Goal: Task Accomplishment & Management: Use online tool/utility

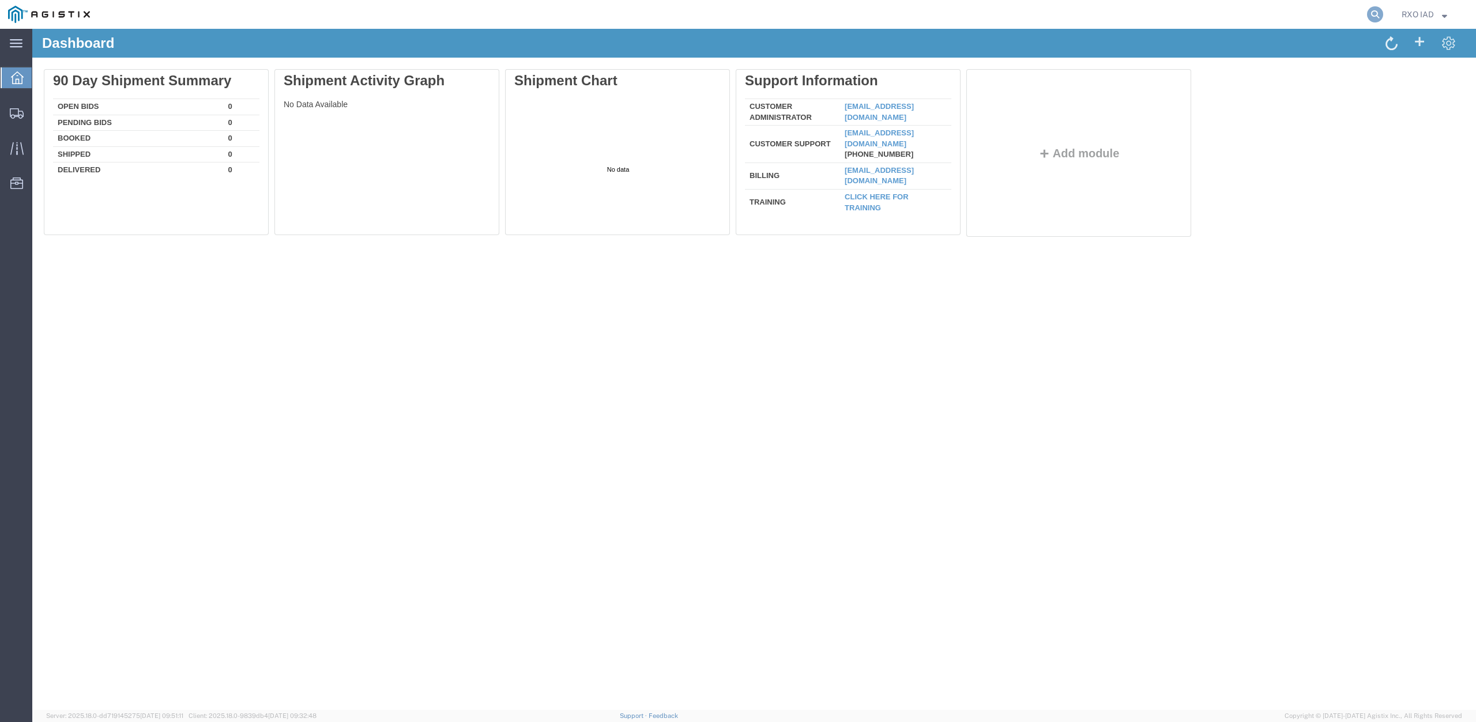
click at [1373, 9] on icon at bounding box center [1375, 14] width 16 height 16
click at [1185, 12] on input "search" at bounding box center [1191, 15] width 351 height 28
click at [1140, 86] on div at bounding box center [1078, 81] width 225 height 24
click at [1116, 20] on agx-global-search at bounding box center [1200, 14] width 369 height 29
click at [1377, 12] on icon at bounding box center [1375, 14] width 16 height 16
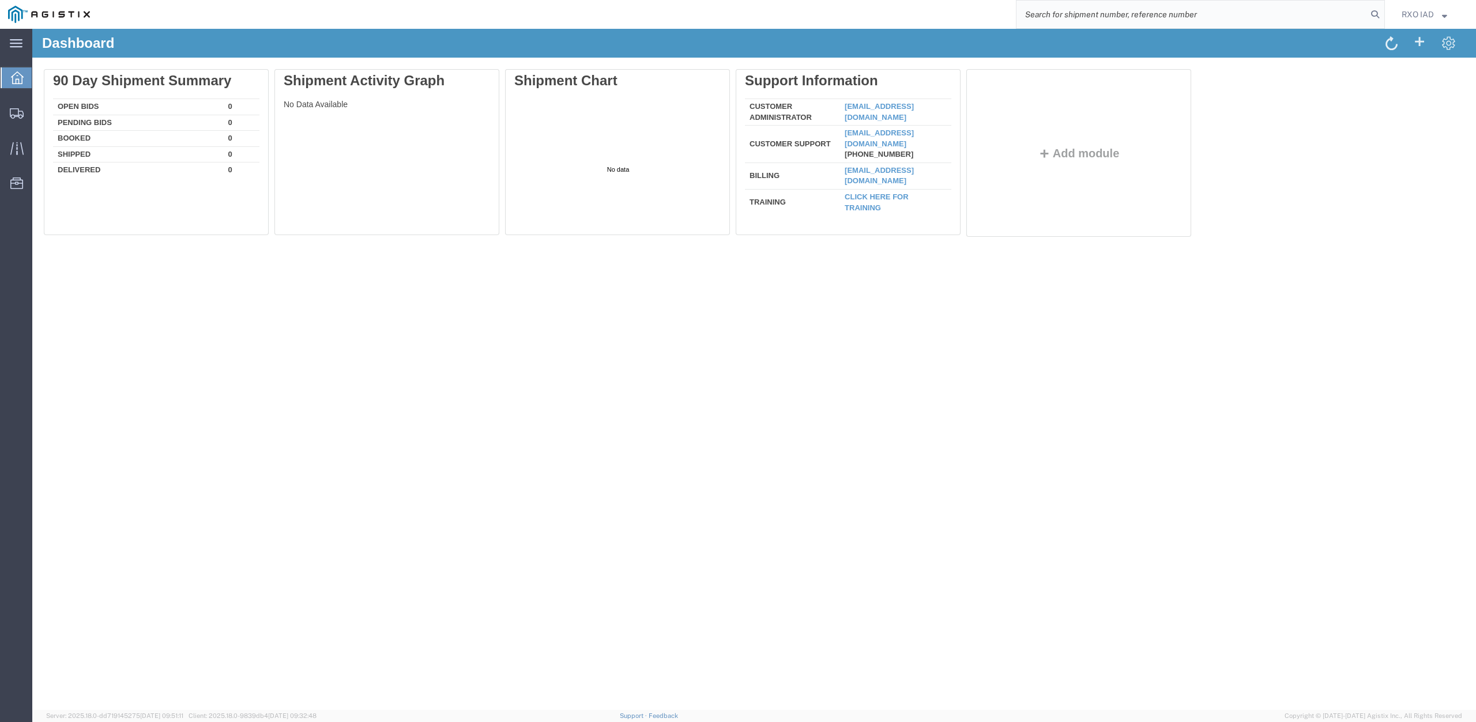
click at [1177, 16] on input "search" at bounding box center [1191, 15] width 351 height 28
paste input "56805856"
type input "56805856"
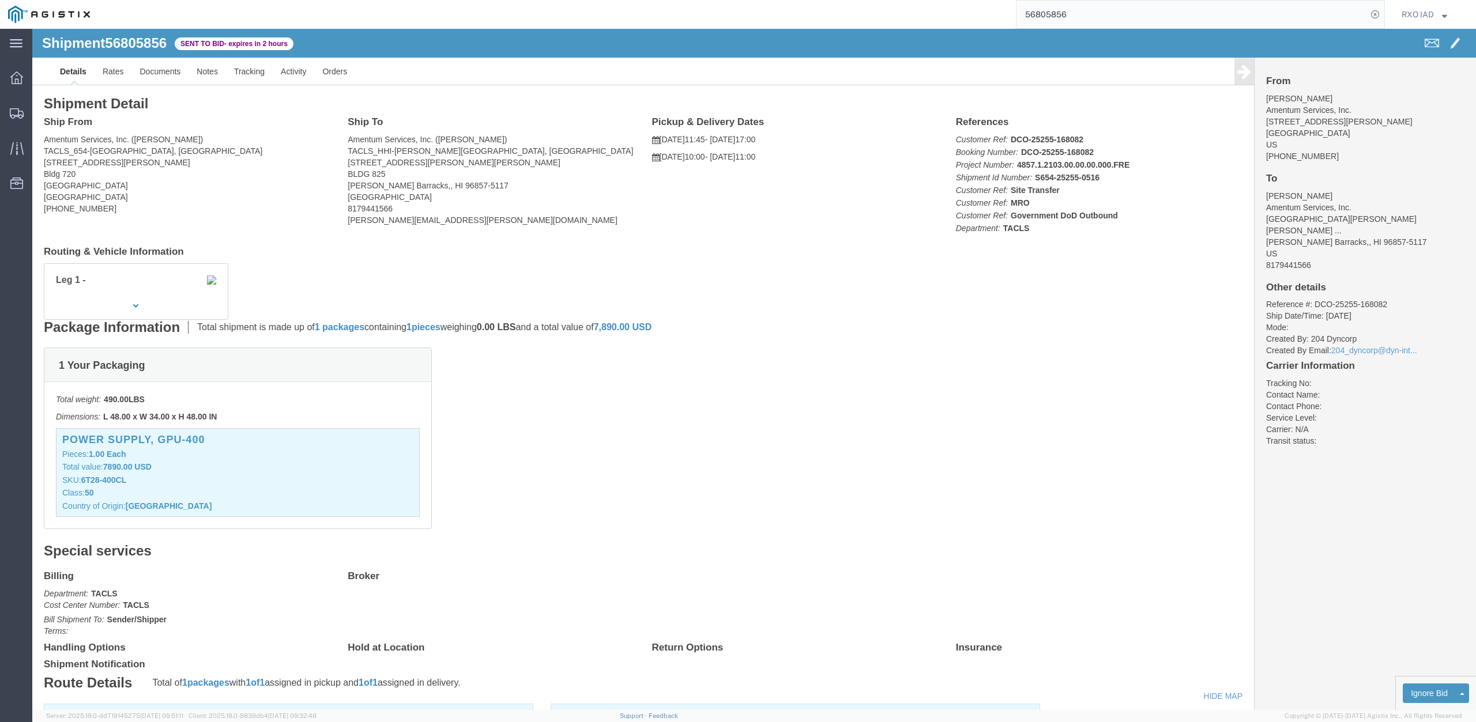
click address "Amentum Services, Inc. ([PERSON_NAME]) TACLS_654-[GEOGRAPHIC_DATA], [GEOGRAPHIC…"
drag, startPoint x: 60, startPoint y: 184, endPoint x: 4, endPoint y: 134, distance: 74.7
click address "Amentum Services, Inc. ([PERSON_NAME]) TACLS_654-[GEOGRAPHIC_DATA], [GEOGRAPHIC…"
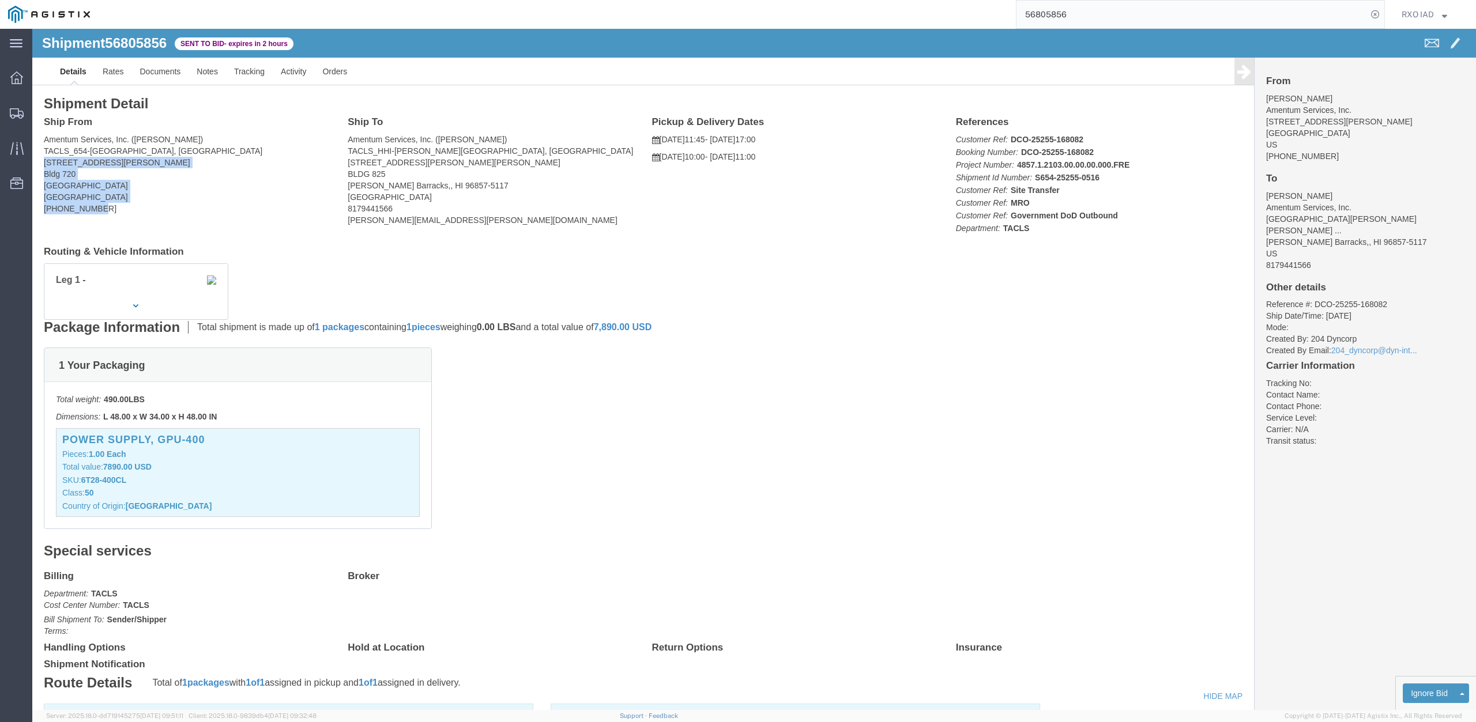
copy address "[STREET_ADDRESS][PERSON_NAME] [PHONE_NUMBER]"
click link "Orders"
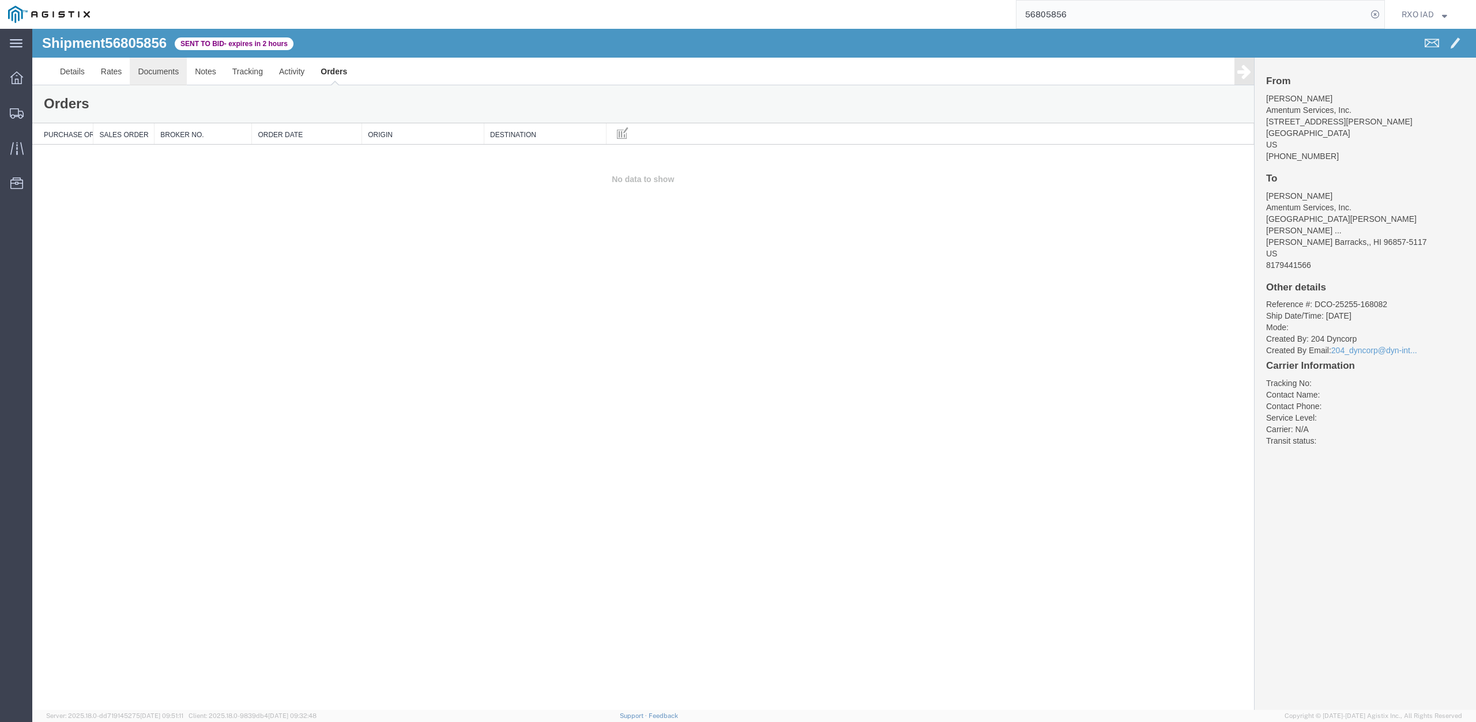
click at [155, 74] on link "Documents" at bounding box center [158, 72] width 57 height 28
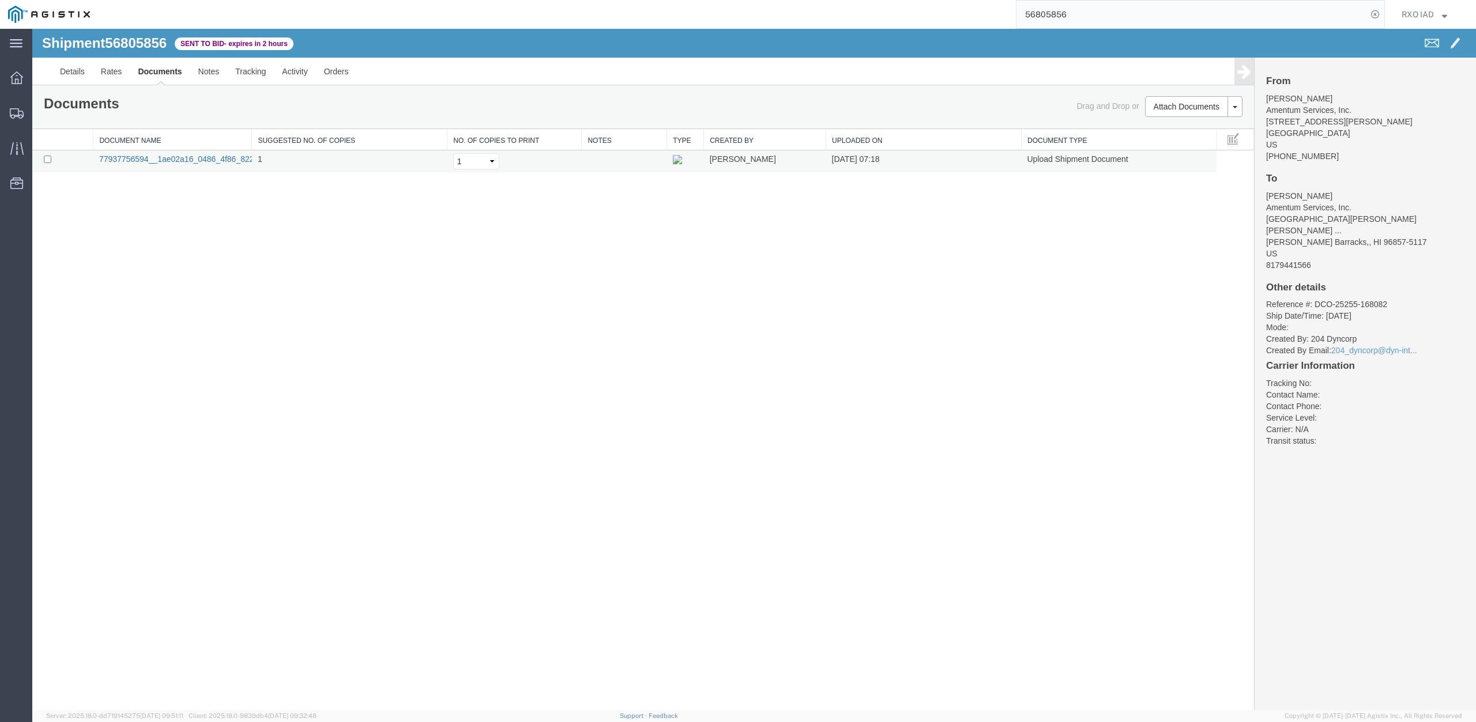
click at [235, 160] on link "77937756594__1ae02a16_0486_4f86_8228_7218cd5b9e87.jpeg" at bounding box center [216, 159] width 235 height 9
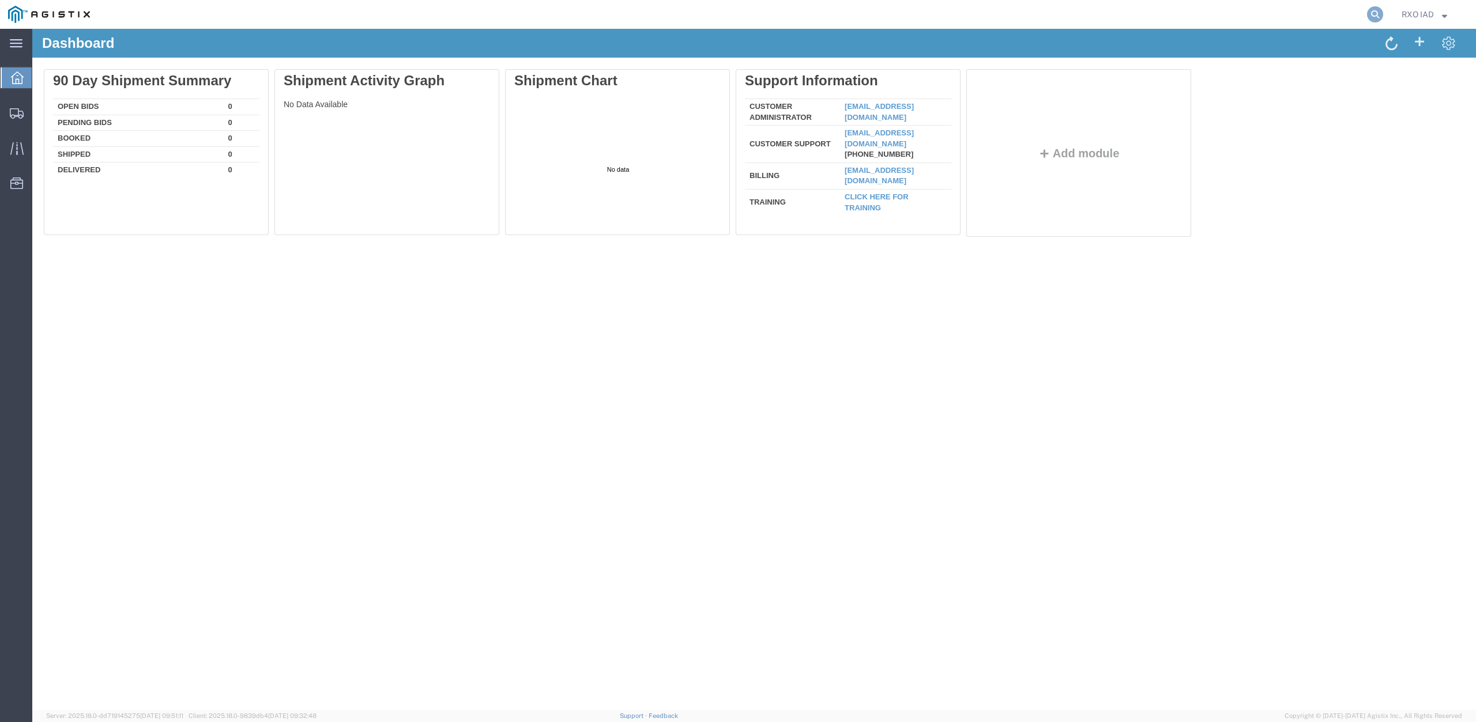
click at [1376, 17] on icon at bounding box center [1375, 14] width 16 height 16
click at [1309, 22] on input "search" at bounding box center [1191, 15] width 351 height 28
paste input "240 Knapp Blvd Bldg 720 Nashville, TN 37217 United States 817-944-2924"
type input "240 Knapp Blvd Bldg 720 Nashville, TN 37217 United States 817-944-2924"
drag, startPoint x: 1309, startPoint y: 20, endPoint x: 813, endPoint y: 19, distance: 495.8
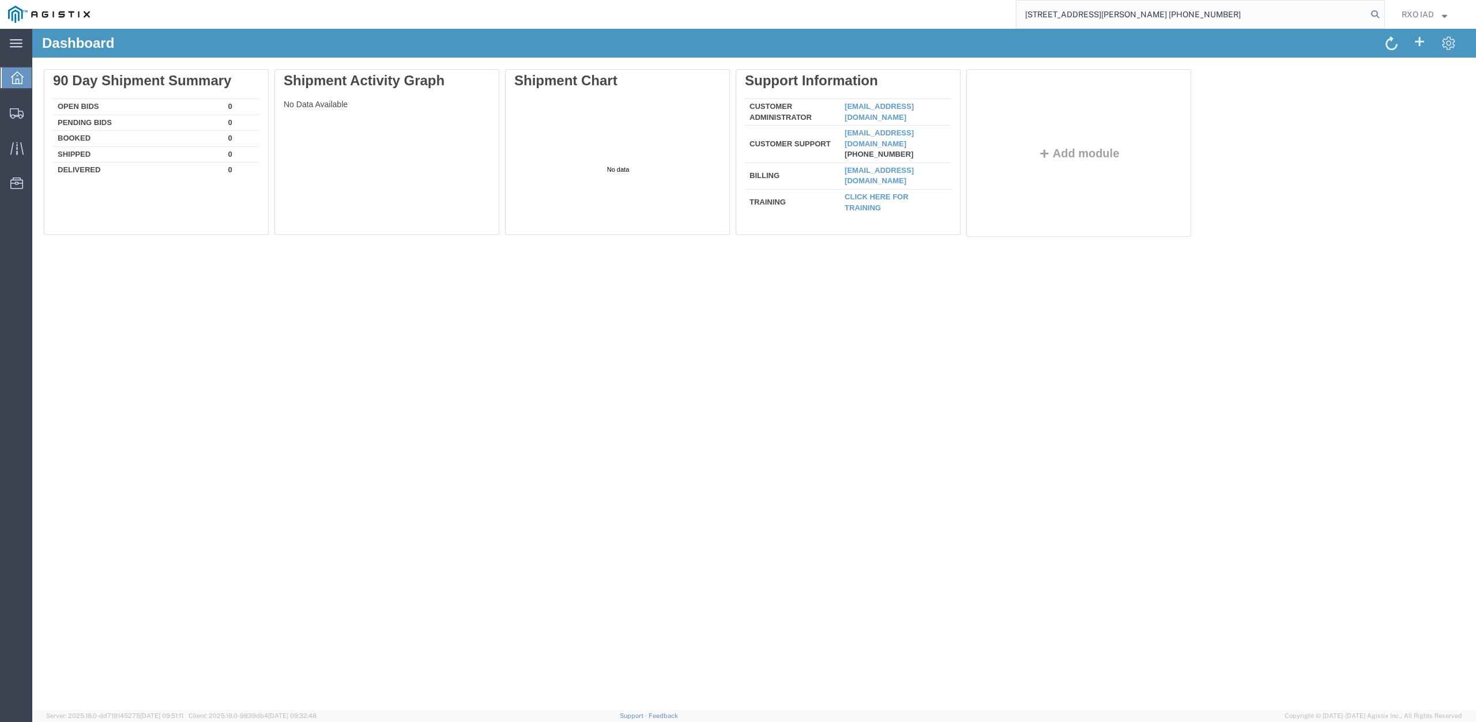
click at [1016, 19] on input "240 Knapp Blvd Bldg 720 Nashville, TN 37217 United States 817-944-2924" at bounding box center [1191, 15] width 351 height 28
click at [1207, 16] on input "search" at bounding box center [1191, 15] width 351 height 28
click at [1083, 13] on input "search" at bounding box center [1191, 15] width 351 height 28
paste input "56805856"
click at [1367, 12] on input "56805856" at bounding box center [1191, 15] width 351 height 28
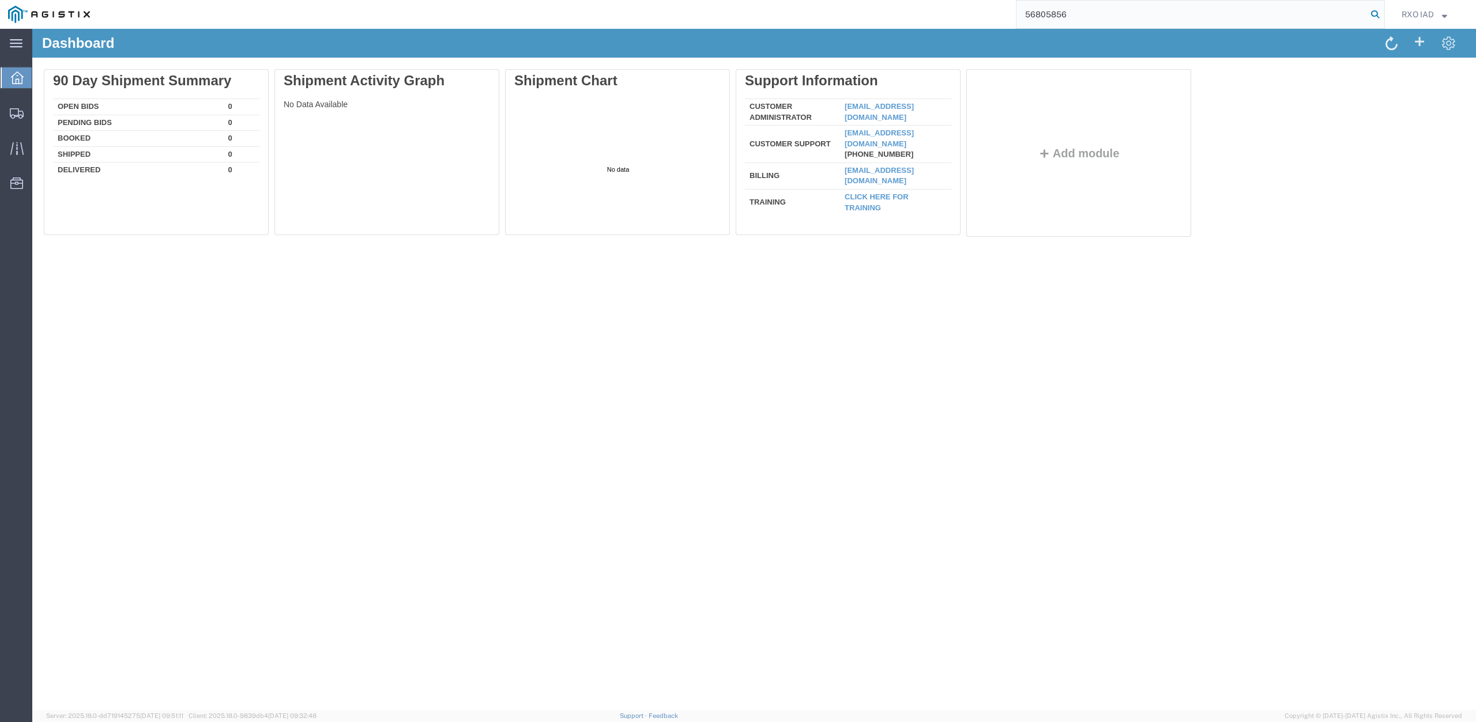
type input "56805856"
click at [1370, 13] on icon at bounding box center [1375, 14] width 16 height 16
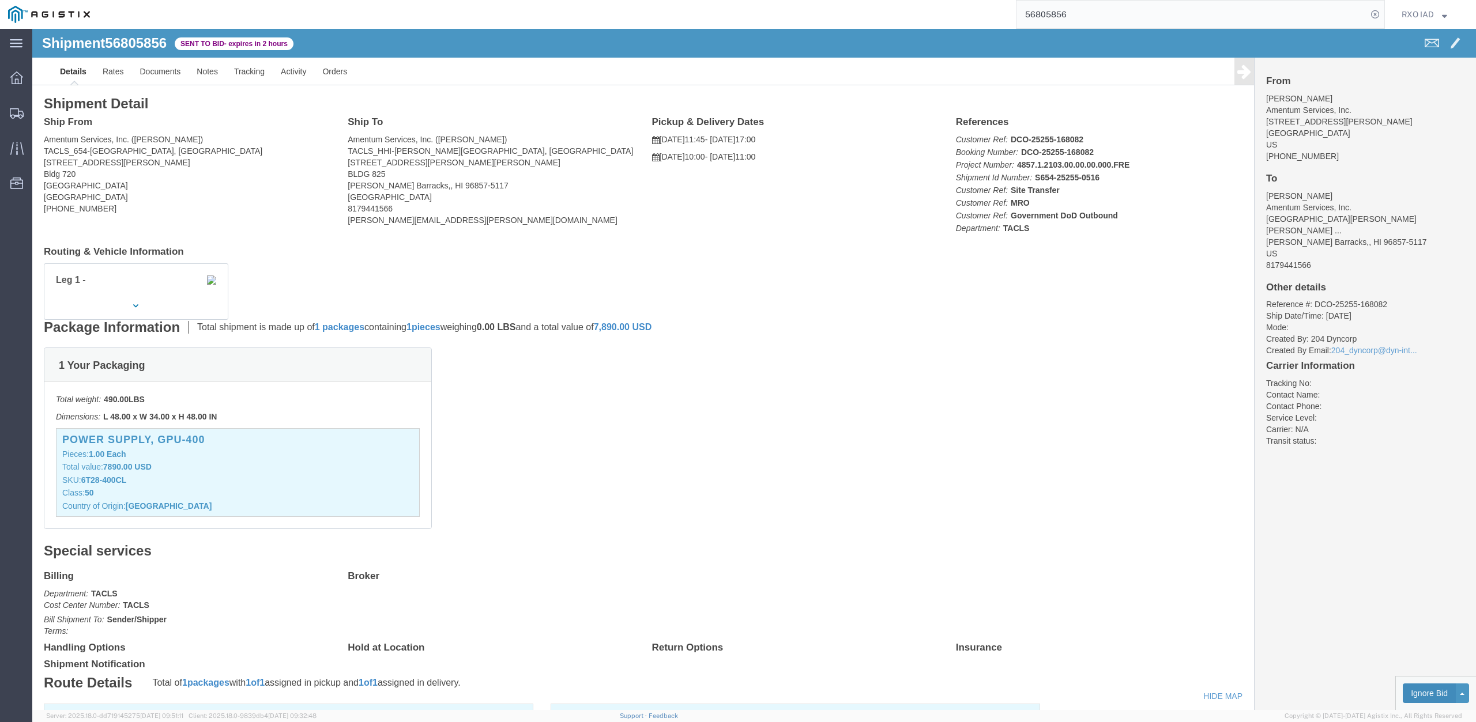
click button "Ignore Bid"
